Goal: Register for event/course

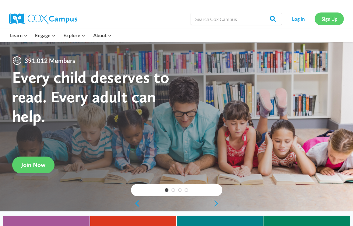
click at [333, 18] on link "Sign Up" at bounding box center [329, 18] width 29 height 12
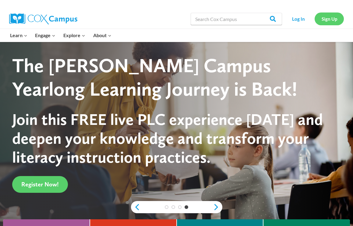
click at [334, 20] on link "Sign Up" at bounding box center [329, 18] width 29 height 12
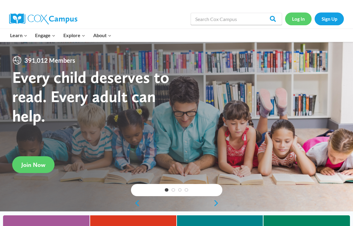
click at [303, 19] on link "Log In" at bounding box center [298, 18] width 27 height 12
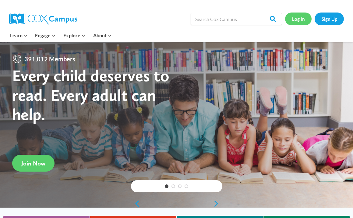
click at [298, 20] on link "Log In" at bounding box center [298, 18] width 27 height 12
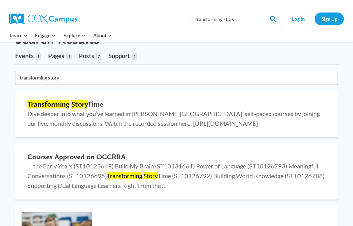
scroll to position [30, 0]
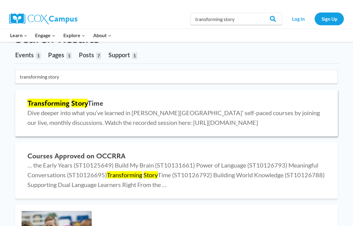
click at [202, 122] on p "Dive deeper into what you’ve learned in [PERSON_NAME][GEOGRAPHIC_DATA]’ self-pa…" at bounding box center [176, 118] width 298 height 20
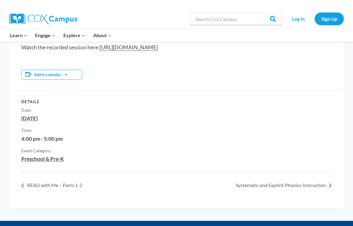
scroll to position [126, 0]
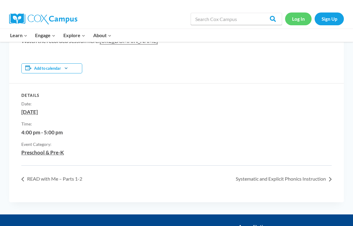
click at [299, 20] on link "Log In" at bounding box center [298, 18] width 27 height 12
